Goal: Transaction & Acquisition: Purchase product/service

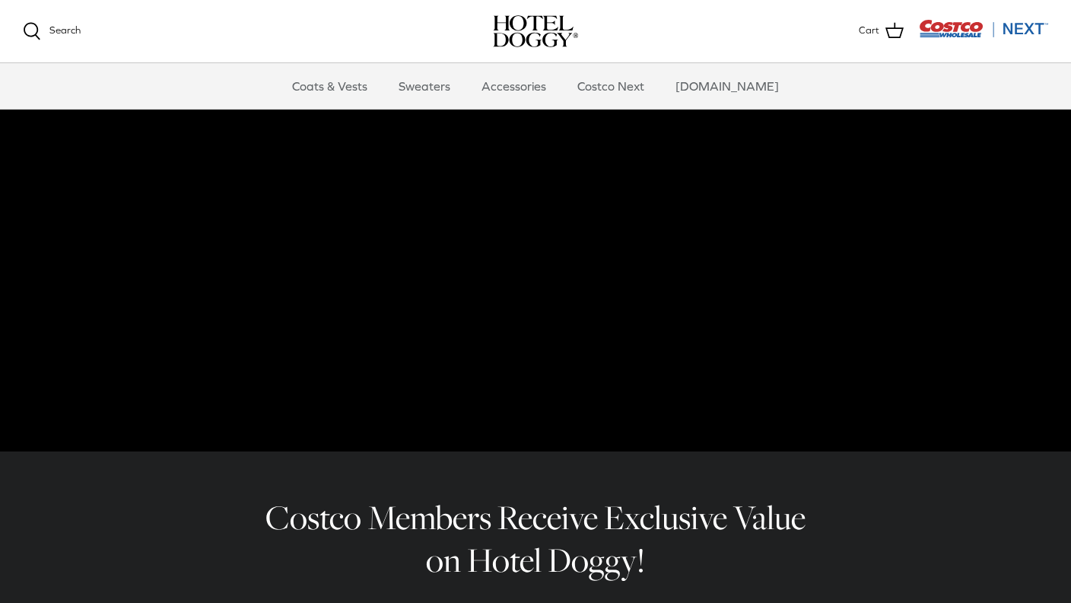
scroll to position [107, 0]
click at [425, 88] on link "Sweaters" at bounding box center [424, 86] width 79 height 46
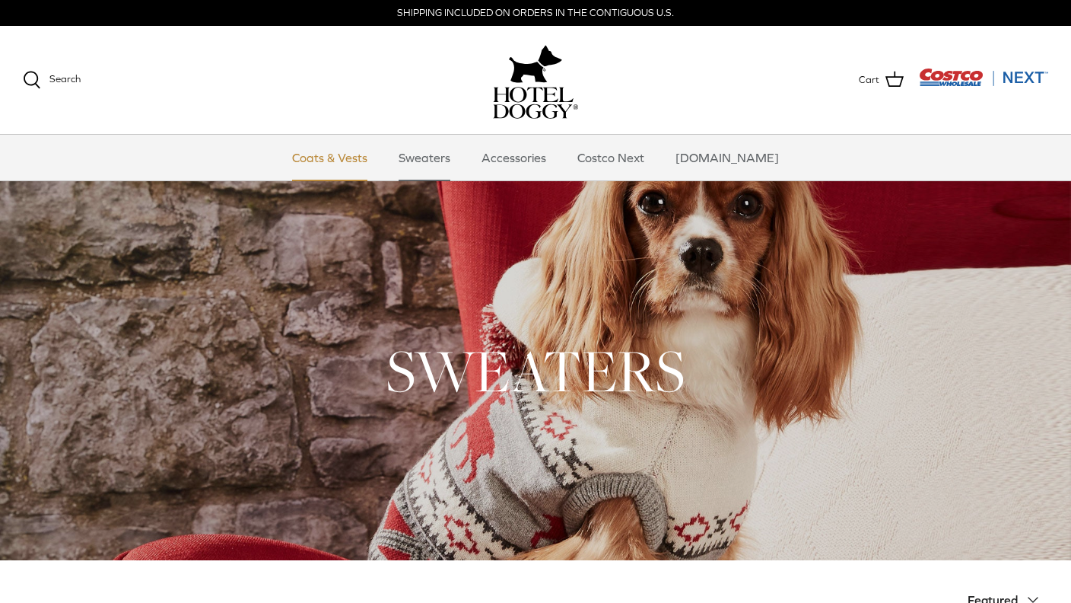
click at [352, 164] on link "Coats & Vests" at bounding box center [329, 158] width 103 height 46
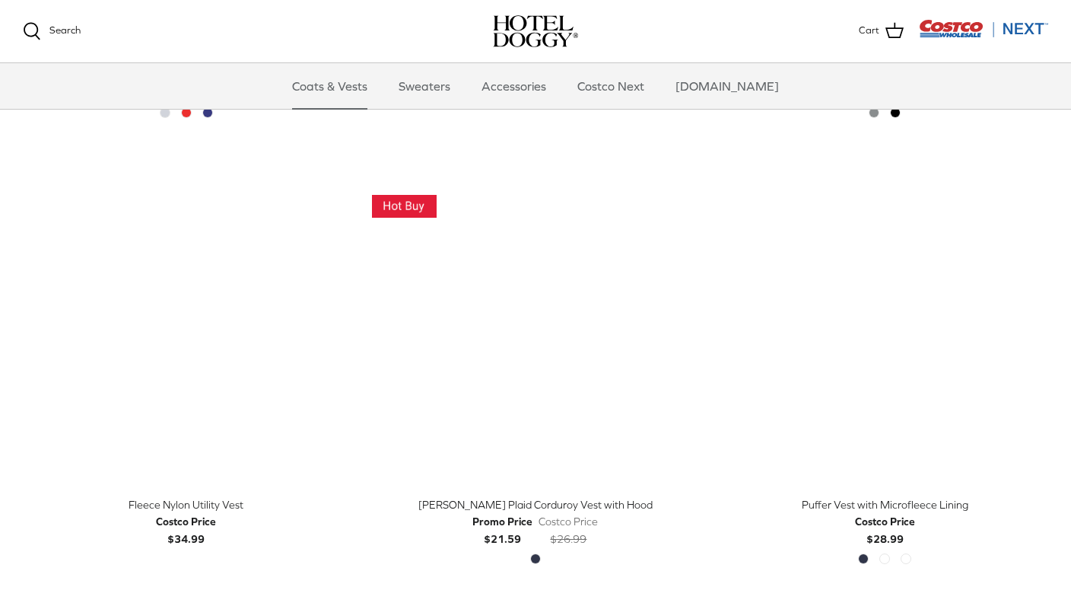
scroll to position [1624, 0]
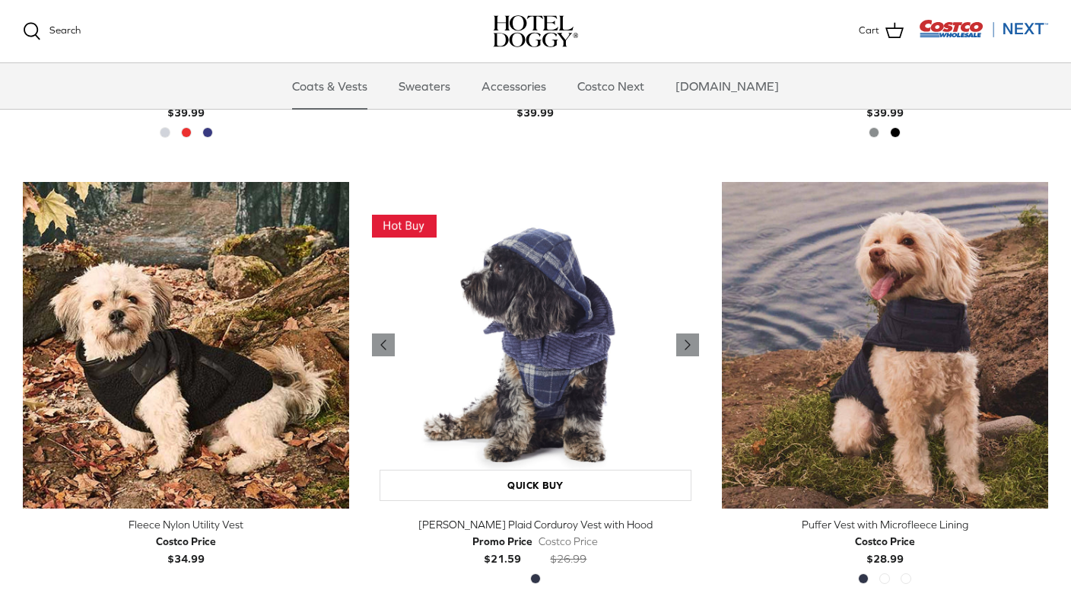
click at [558, 338] on img "Melton Plaid Corduroy Vest with Hood" at bounding box center [535, 345] width 326 height 326
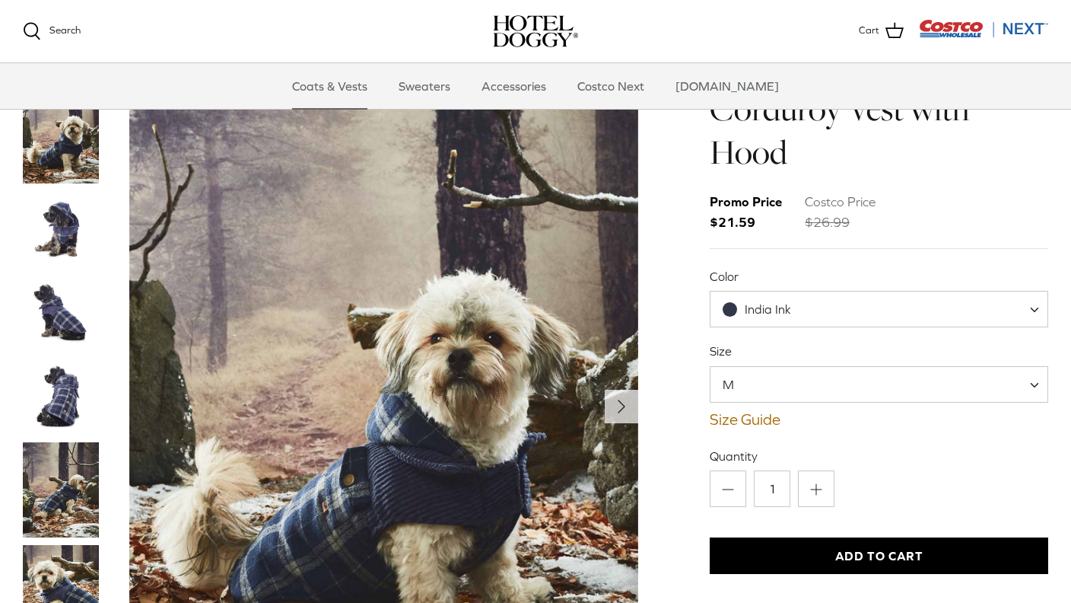
scroll to position [186, 0]
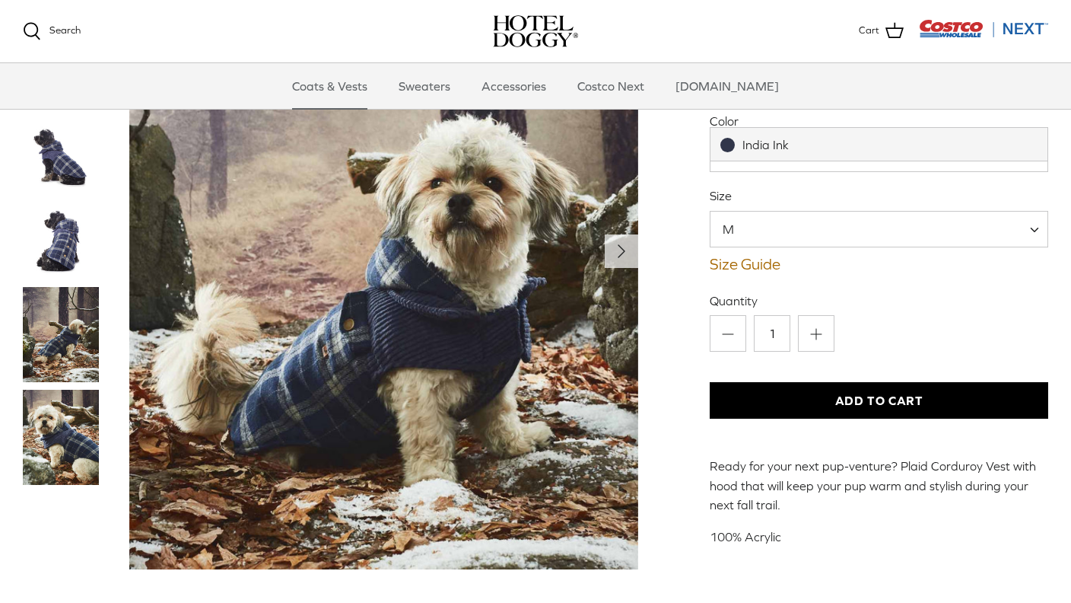
click at [1038, 135] on span at bounding box center [1039, 153] width 15 height 37
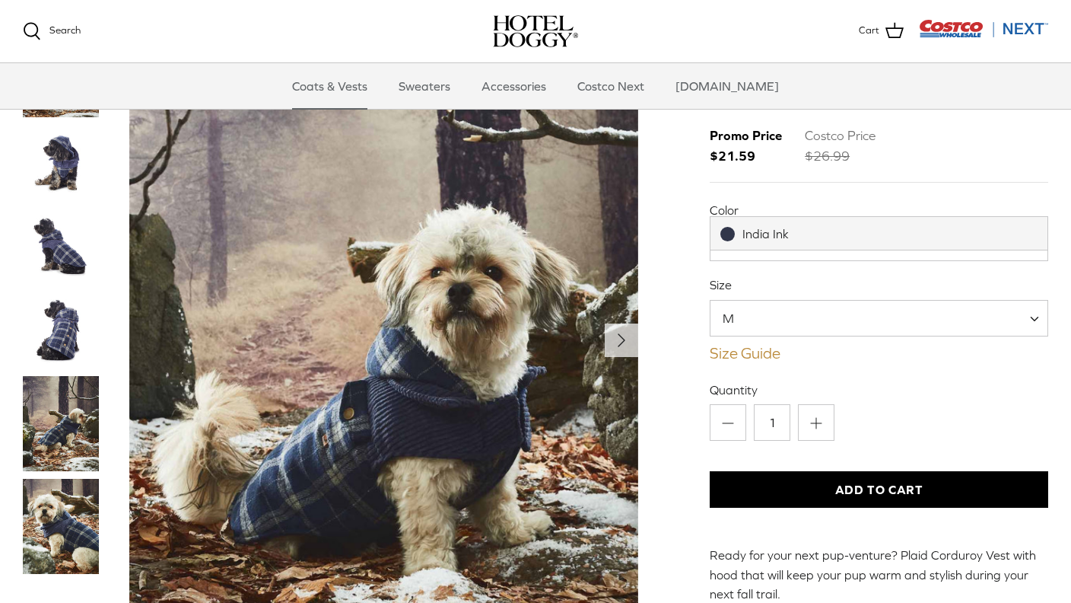
scroll to position [96, 0]
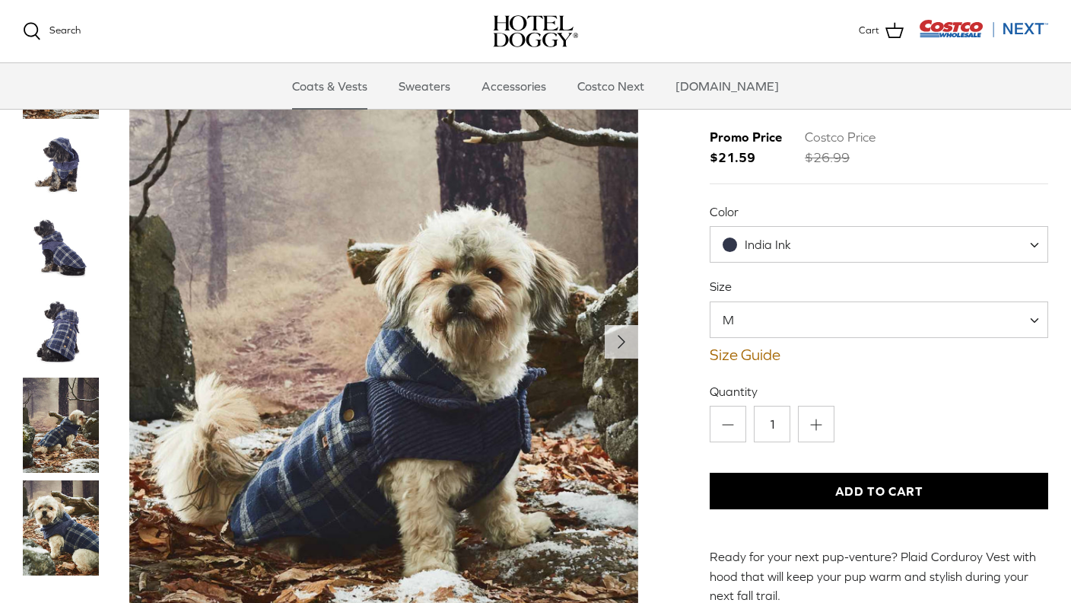
click at [1034, 226] on span at bounding box center [1039, 244] width 15 height 37
click at [787, 237] on span "India Ink" at bounding box center [768, 244] width 46 height 14
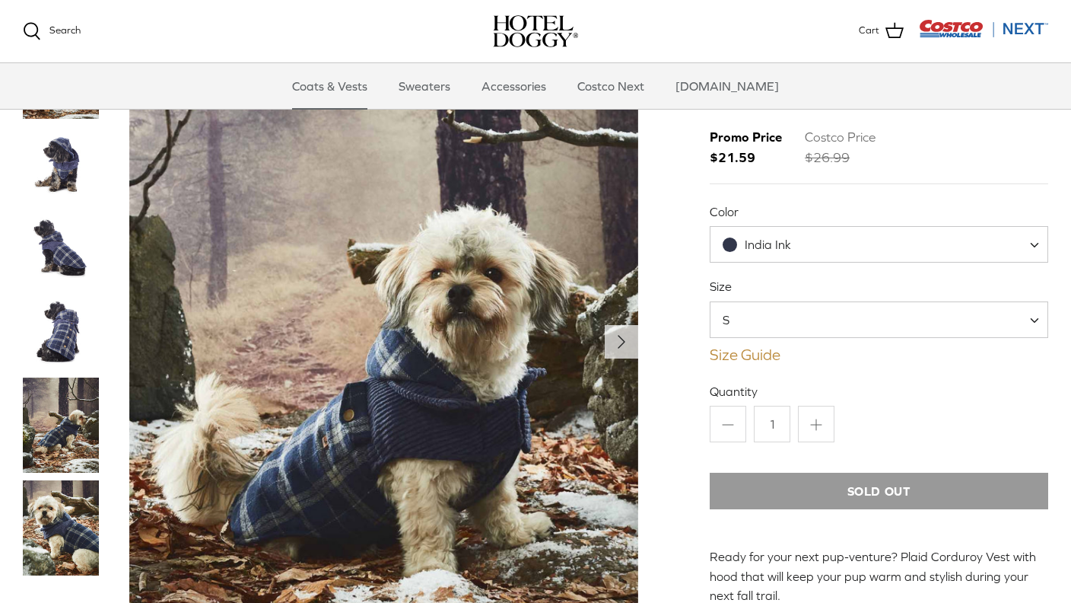
click at [764, 345] on link "Size Guide" at bounding box center [879, 354] width 339 height 18
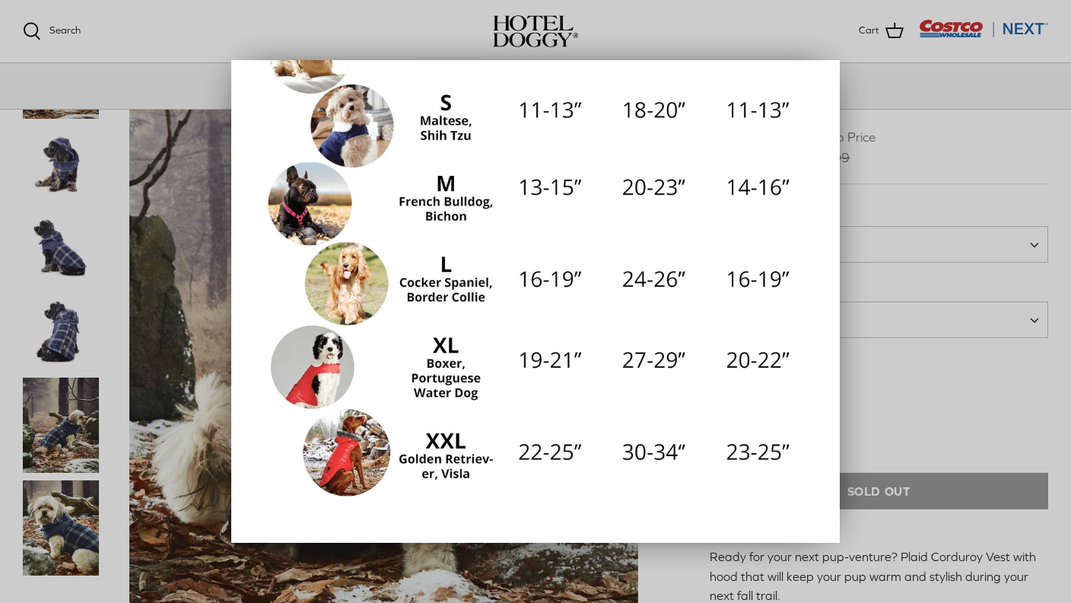
scroll to position [292, 0]
click at [933, 69] on div at bounding box center [535, 301] width 1071 height 603
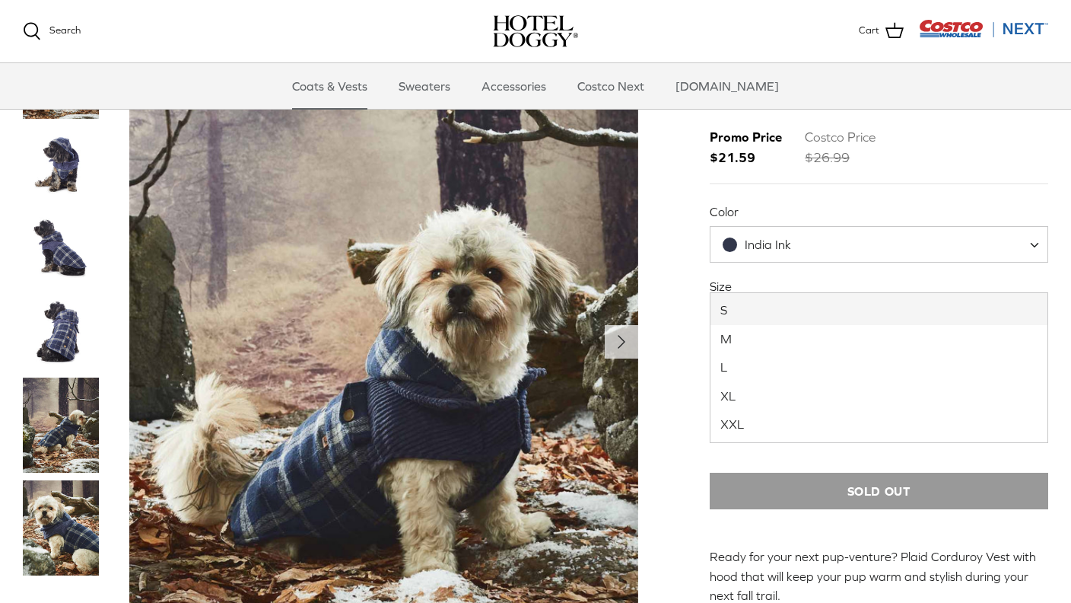
click at [1035, 301] on span at bounding box center [1039, 319] width 15 height 37
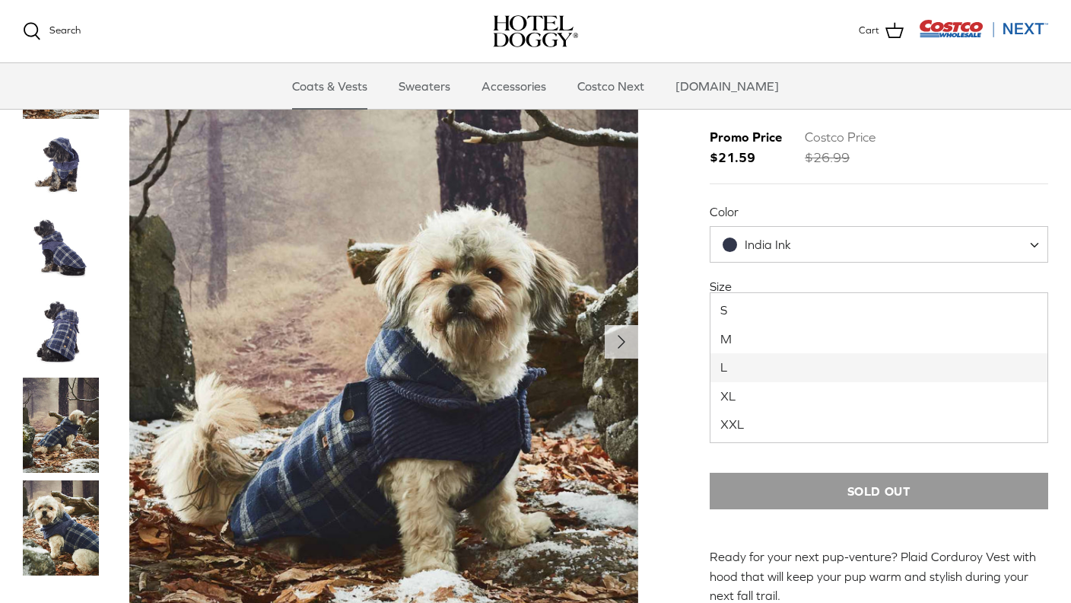
select select "L"
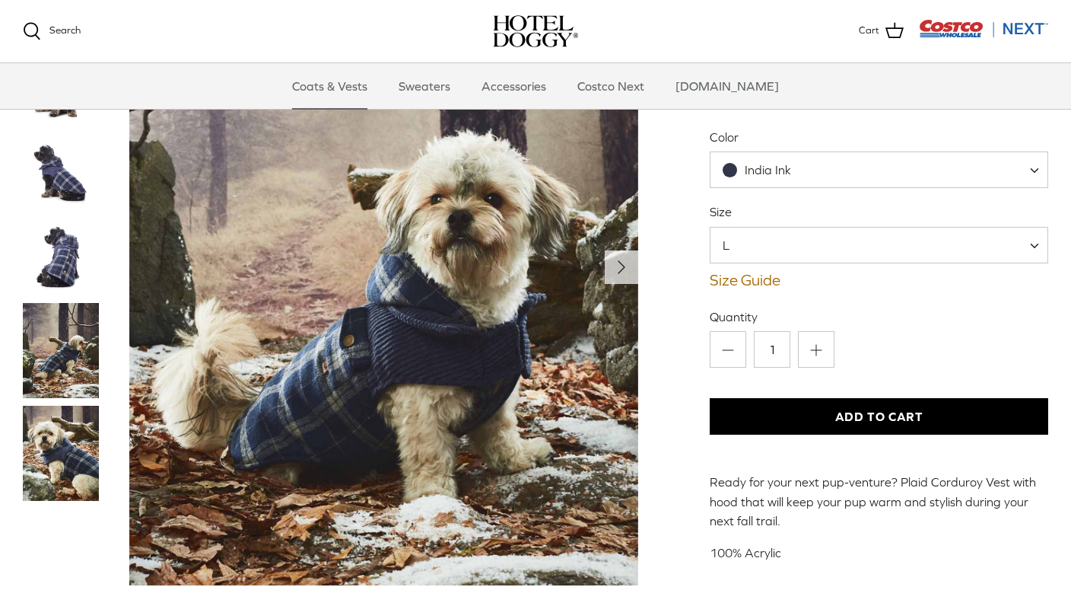
scroll to position [181, 0]
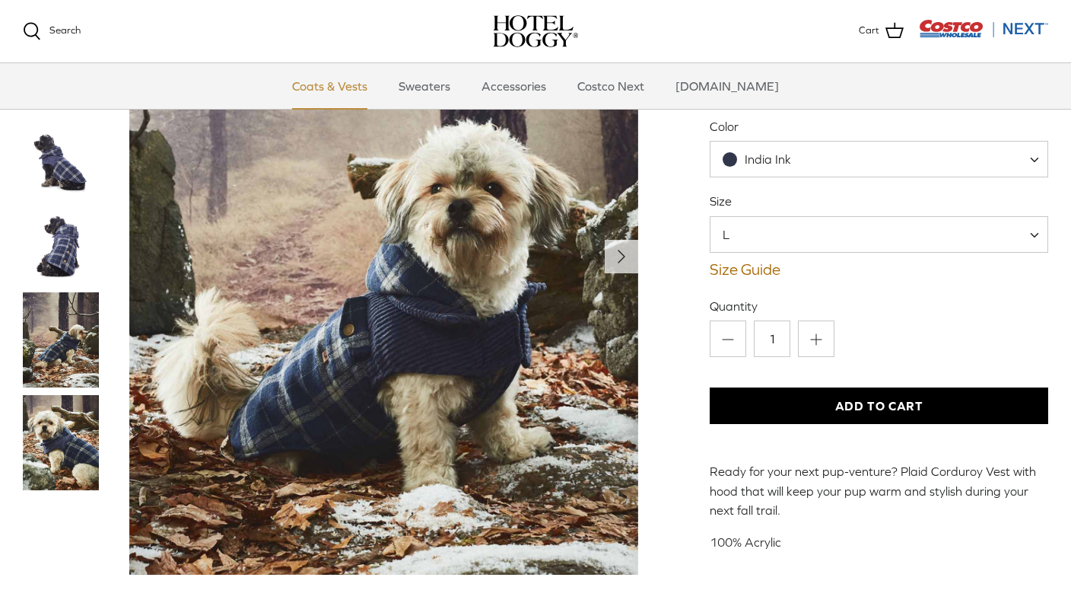
click at [361, 84] on link "Coats & Vests" at bounding box center [329, 86] width 103 height 46
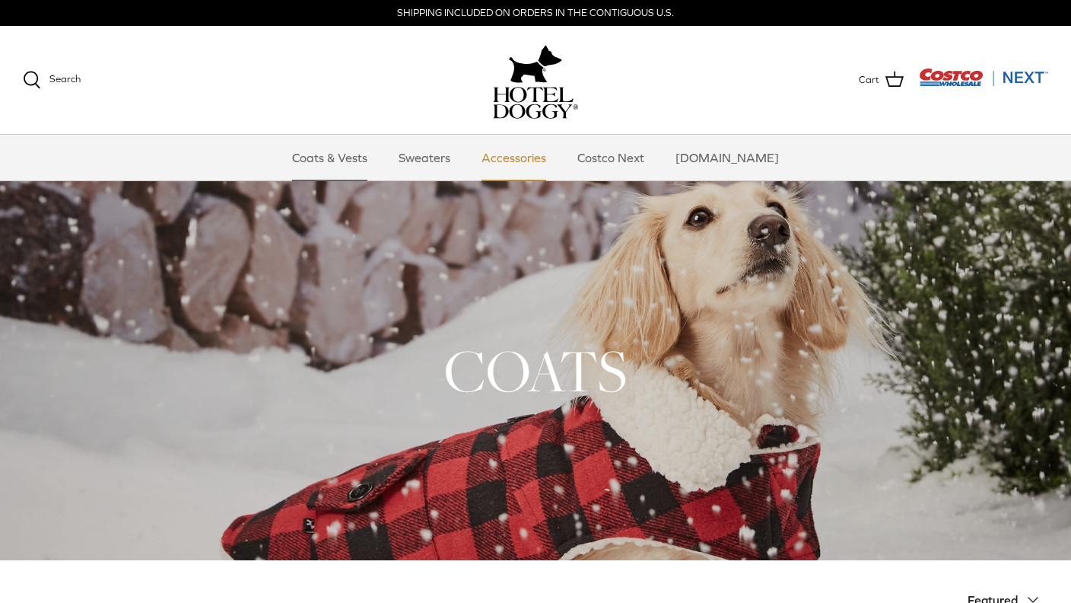
click at [539, 159] on link "Accessories" at bounding box center [514, 158] width 92 height 46
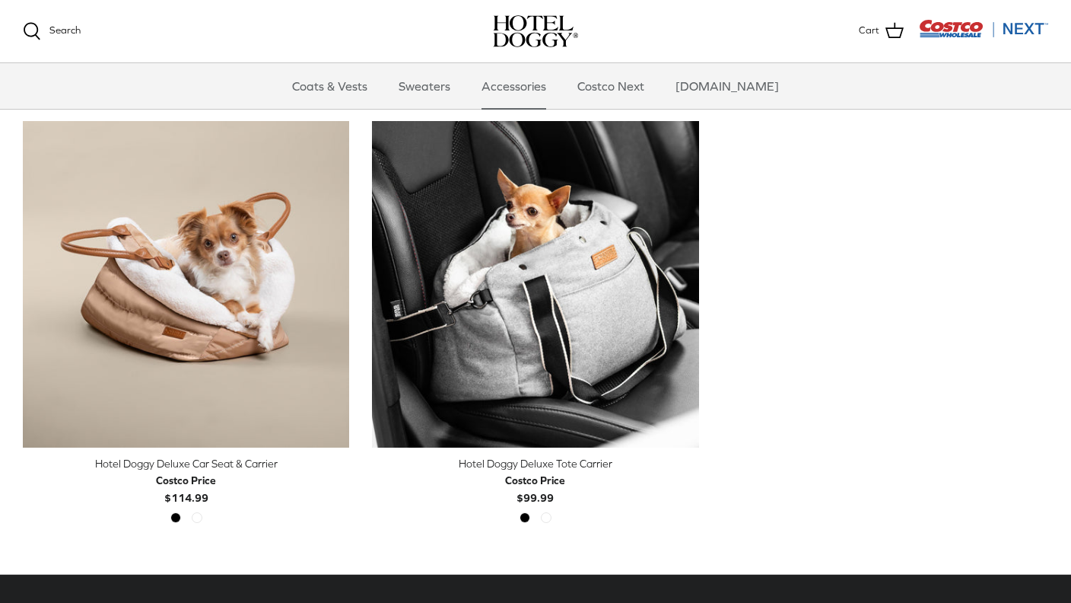
scroll to position [281, 0]
